Goal: Find specific fact: Find specific fact

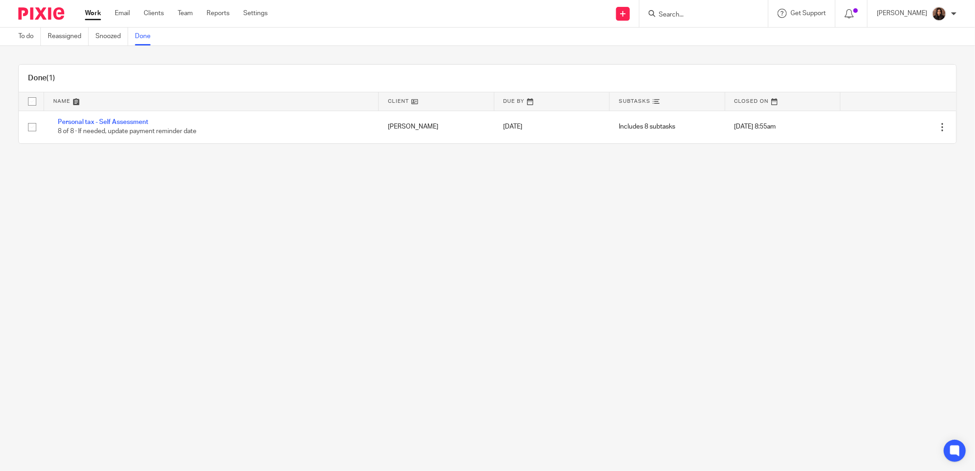
click at [696, 12] on input "Search" at bounding box center [699, 15] width 83 height 8
type input "venture"
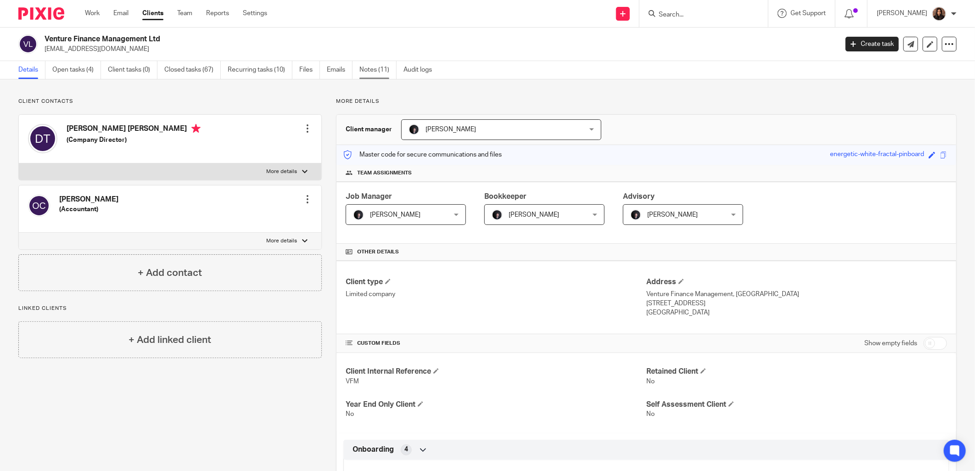
click at [376, 68] on link "Notes (11)" at bounding box center [377, 70] width 37 height 18
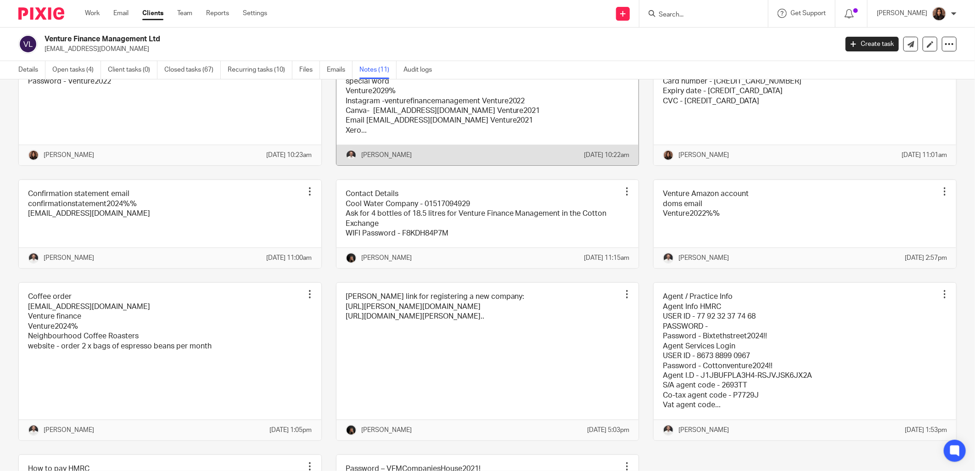
scroll to position [170, 0]
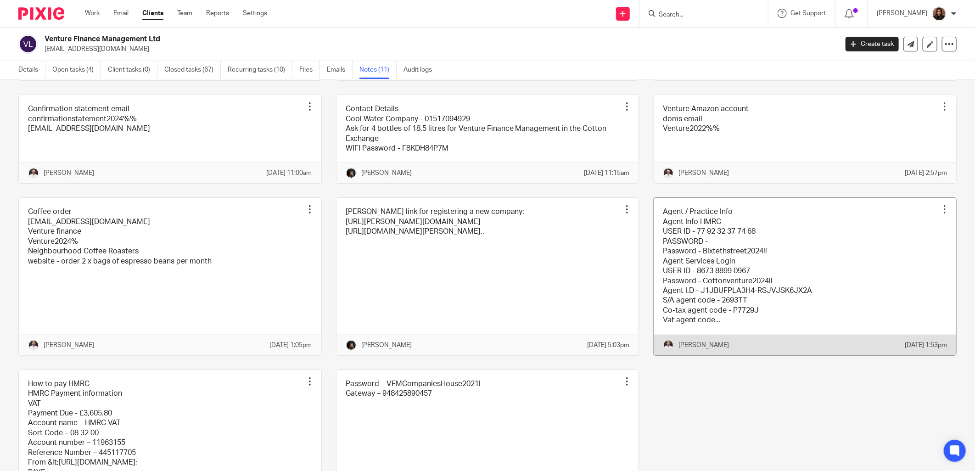
click at [713, 260] on link at bounding box center [805, 276] width 302 height 157
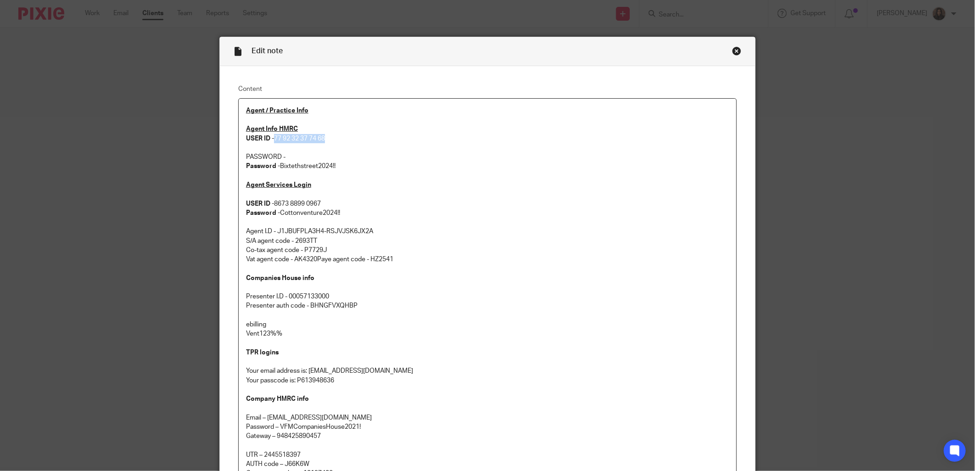
drag, startPoint x: 326, startPoint y: 137, endPoint x: 272, endPoint y: 137, distance: 53.7
click at [272, 137] on p "Agent Info HMRC USER ID - 77 92 32 37 74 68" at bounding box center [487, 133] width 483 height 19
copy p "77 92 32 37 74 68"
drag, startPoint x: 337, startPoint y: 166, endPoint x: 278, endPoint y: 168, distance: 59.3
click at [278, 168] on p "Password - Bixtethstreet2024!!" at bounding box center [487, 166] width 483 height 9
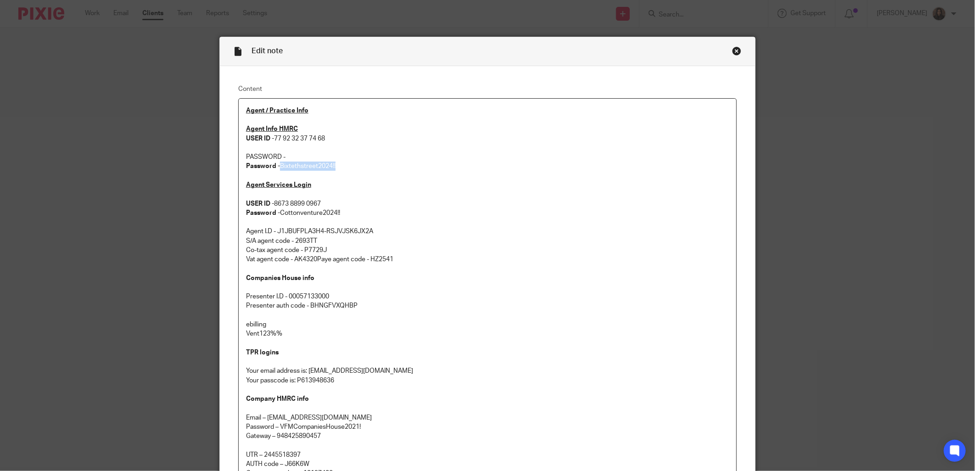
copy p "Bixtethstreet2024!!"
